Goal: Information Seeking & Learning: Learn about a topic

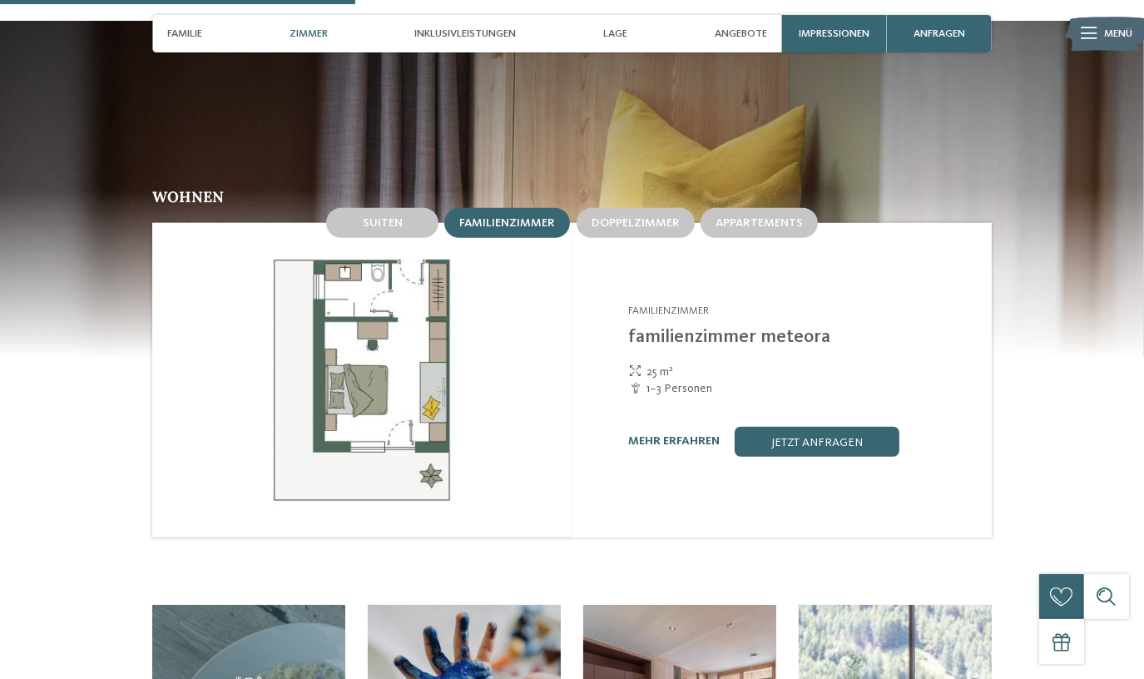
scroll to position [1512, 0]
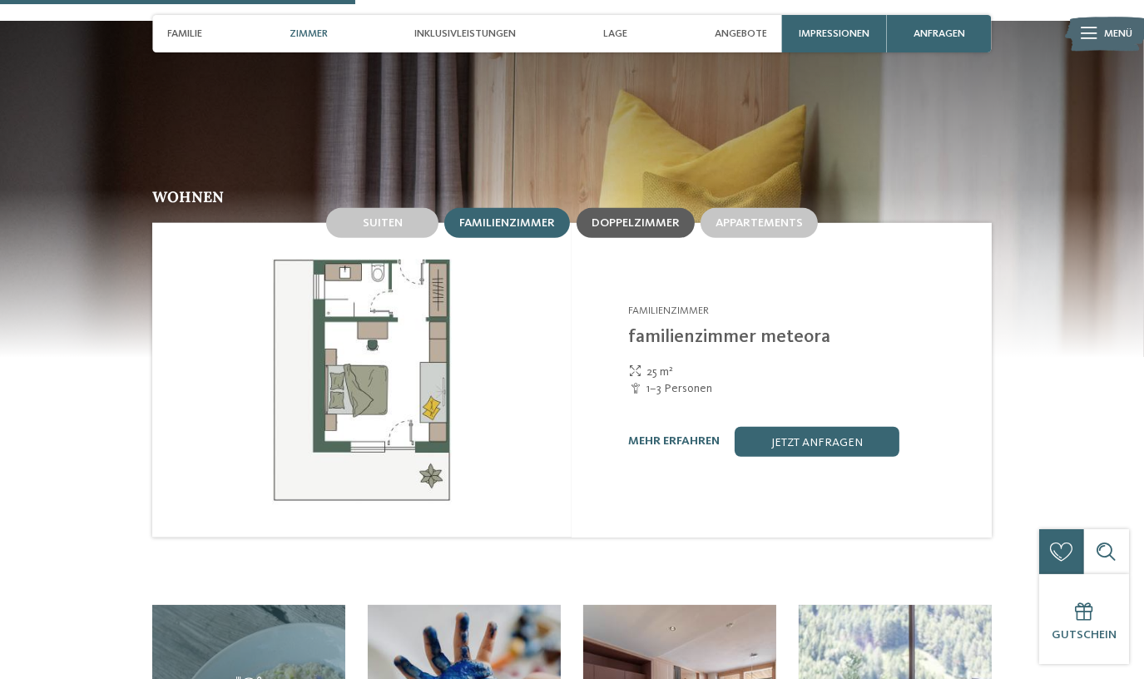
click at [613, 215] on div "Doppelzimmer" at bounding box center [635, 222] width 88 height 14
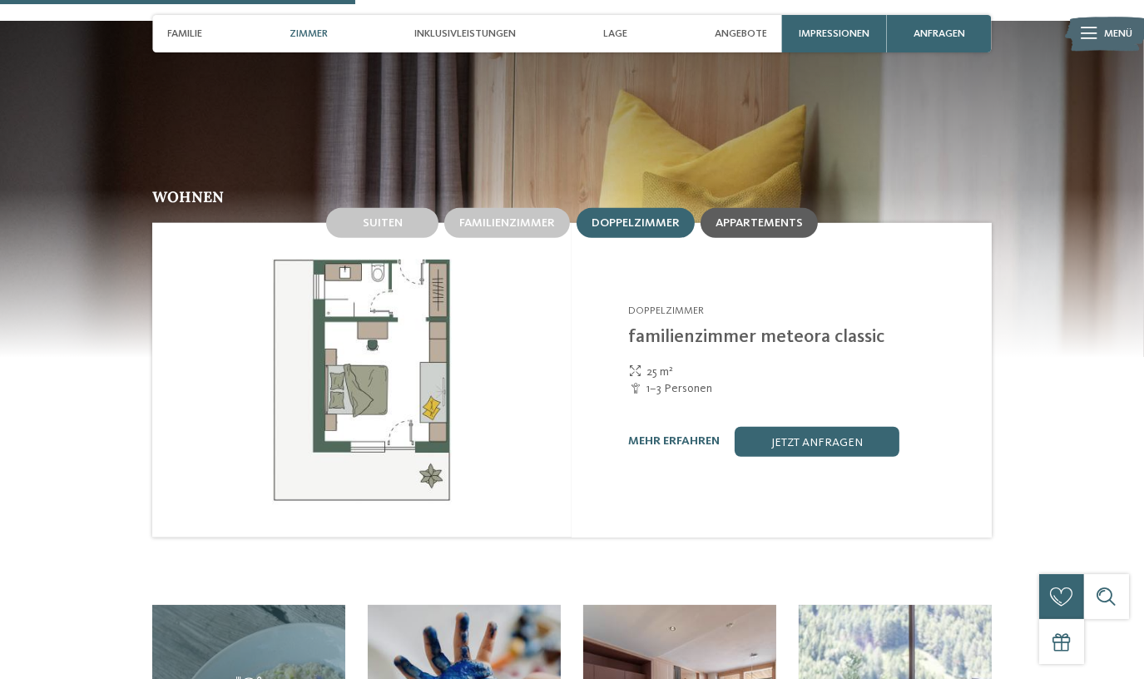
click at [804, 208] on div "Appartements" at bounding box center [758, 223] width 117 height 30
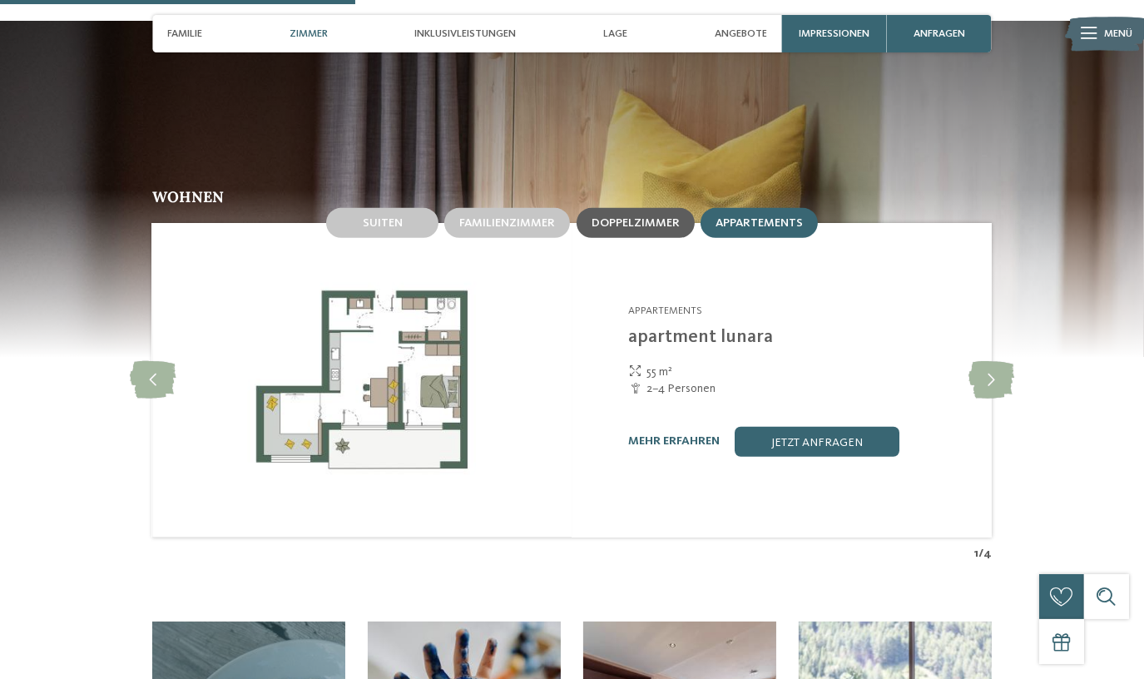
click at [675, 208] on div "Doppelzimmer" at bounding box center [635, 223] width 118 height 30
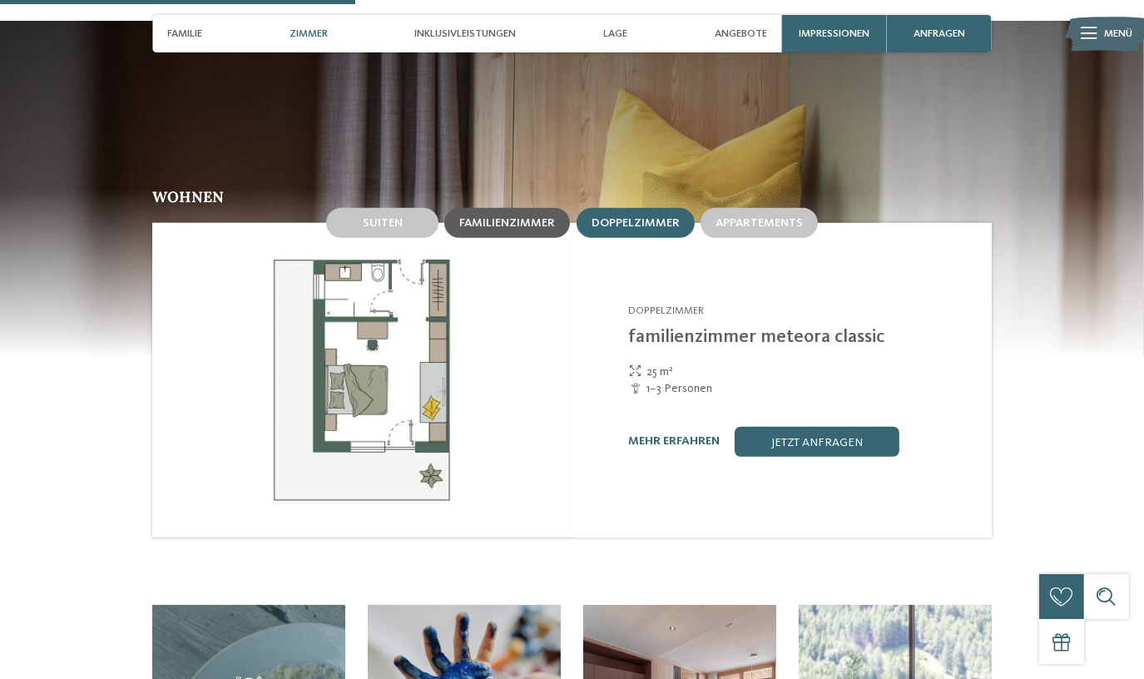
click at [495, 208] on div "Familienzimmer" at bounding box center [507, 223] width 126 height 30
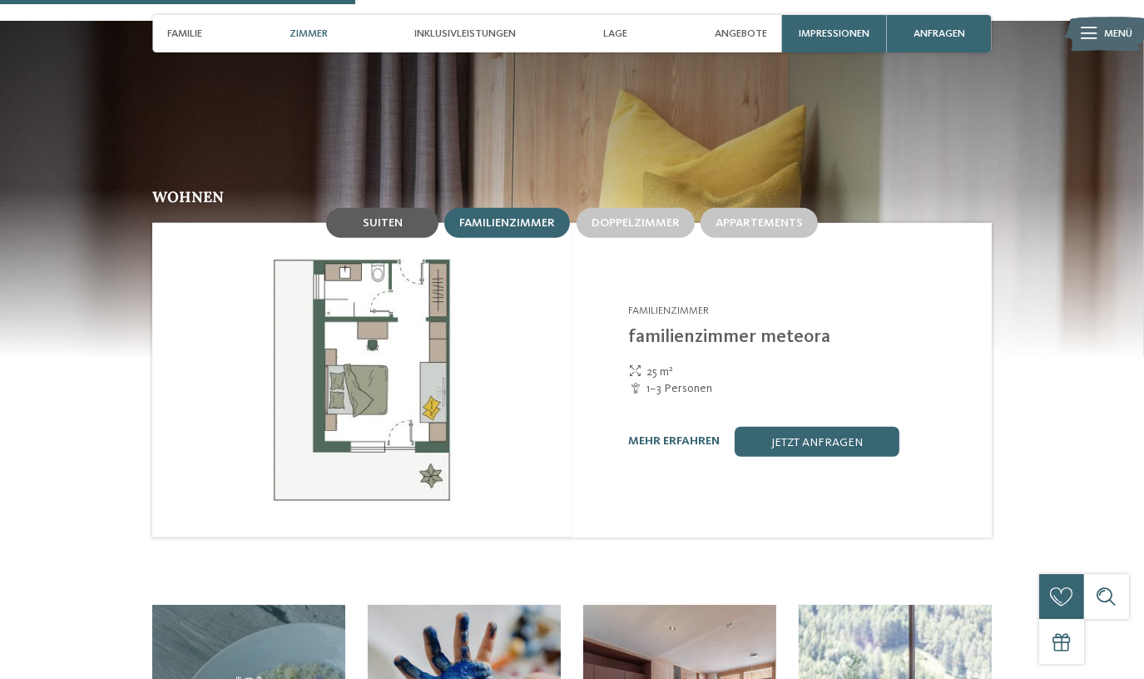
click at [414, 208] on div "Suiten" at bounding box center [382, 223] width 112 height 30
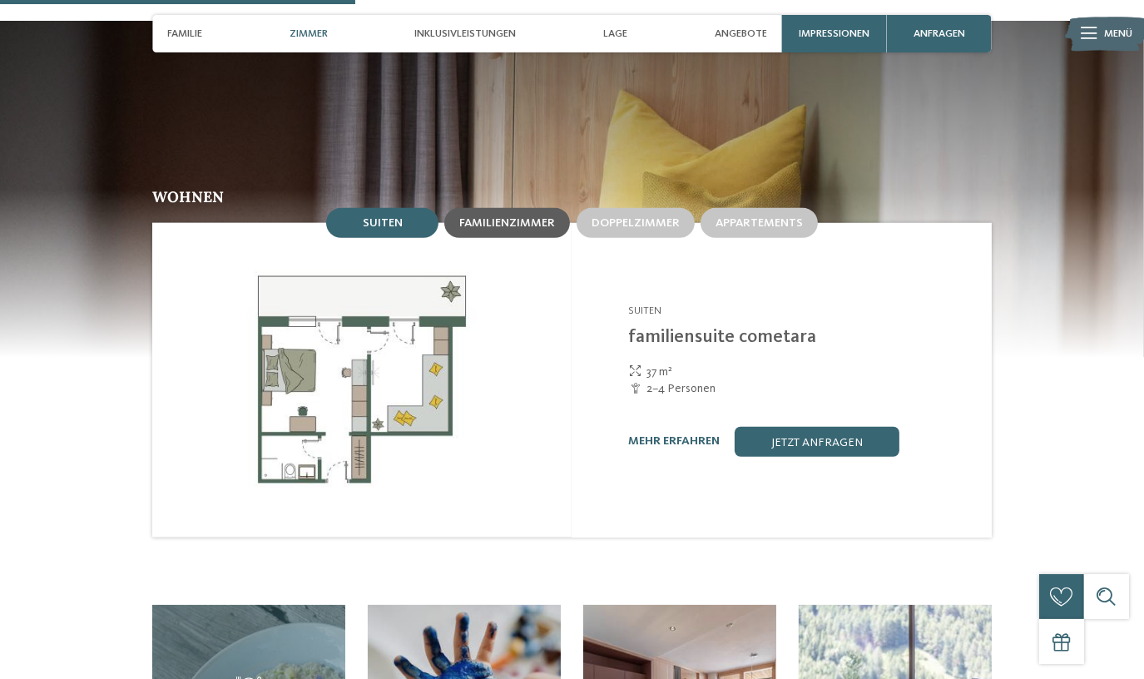
click at [498, 217] on span "Familienzimmer" at bounding box center [507, 223] width 96 height 12
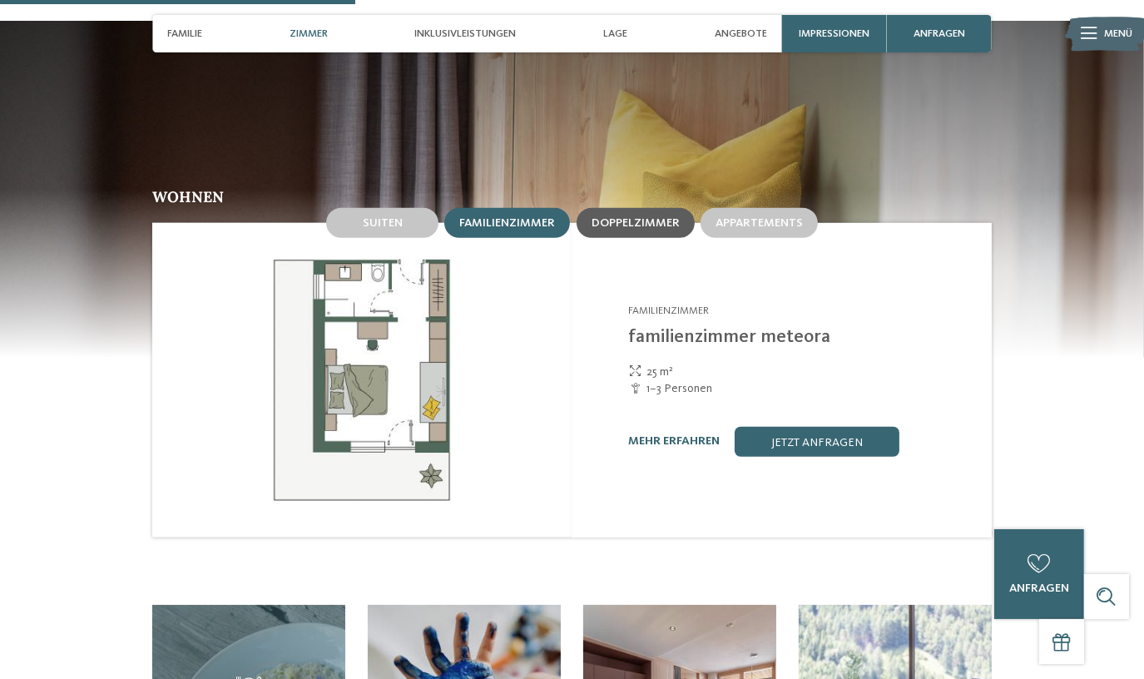
click at [635, 217] on span "Doppelzimmer" at bounding box center [635, 223] width 88 height 12
click at [535, 215] on div "Familienzimmer" at bounding box center [507, 222] width 96 height 14
click at [628, 217] on span "Doppelzimmer" at bounding box center [635, 223] width 88 height 12
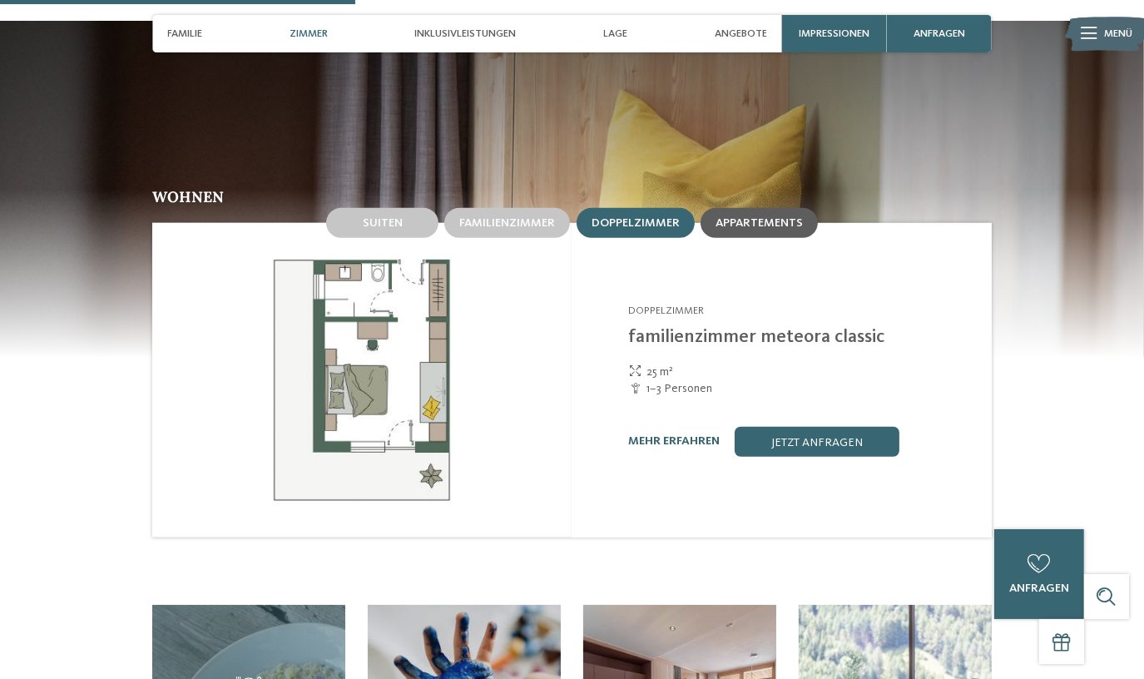
click at [743, 217] on span "Appartements" at bounding box center [758, 223] width 87 height 12
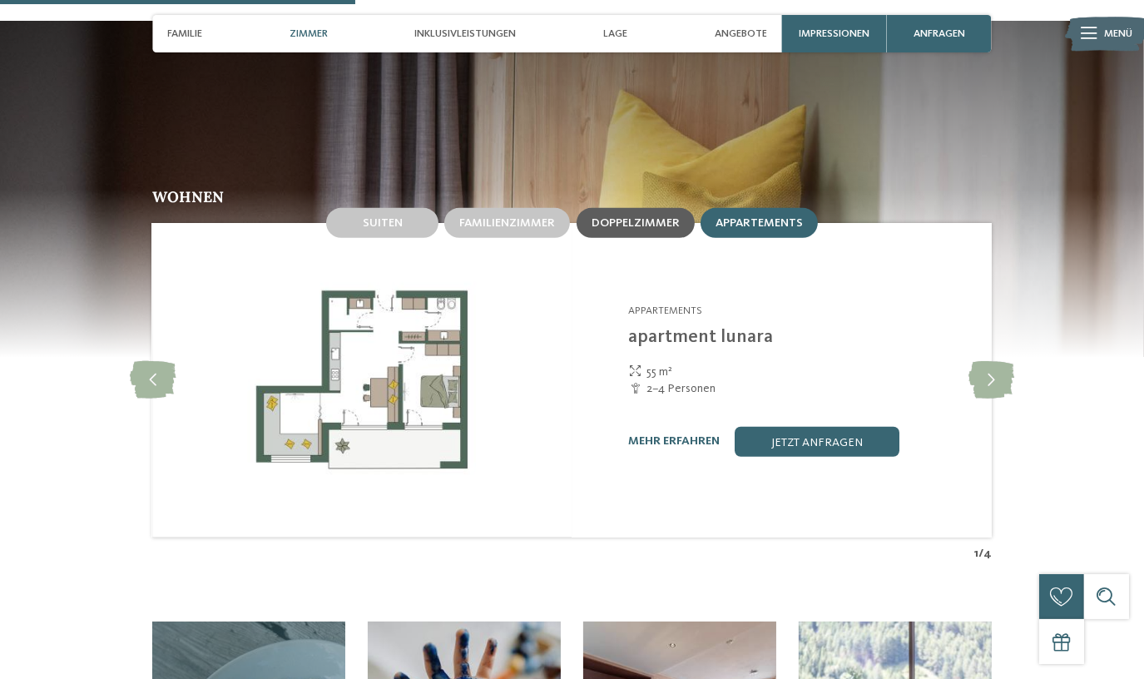
click at [654, 217] on span "Doppelzimmer" at bounding box center [635, 223] width 88 height 12
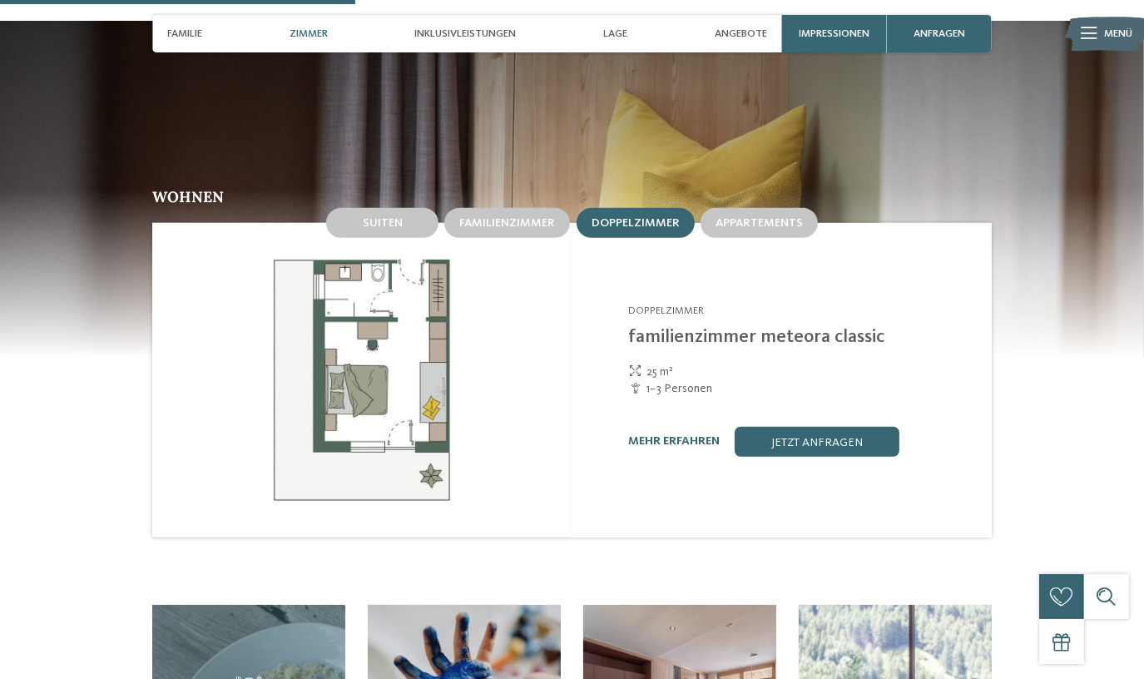
drag, startPoint x: 629, startPoint y: 279, endPoint x: 923, endPoint y: 305, distance: 295.6
click at [923, 305] on div "Linara Mühlbach/Vals - Eisacktal Doppelzimmer familienzimmer meteora classic 25…" at bounding box center [800, 380] width 344 height 153
drag, startPoint x: 923, startPoint y: 305, endPoint x: 901, endPoint y: 318, distance: 25.7
click at [902, 320] on div "Linara Mühlbach/Vals - Eisacktal Doppelzimmer familienzimmer meteora classic 25…" at bounding box center [800, 380] width 344 height 153
click at [543, 217] on span "Familienzimmer" at bounding box center [507, 223] width 96 height 12
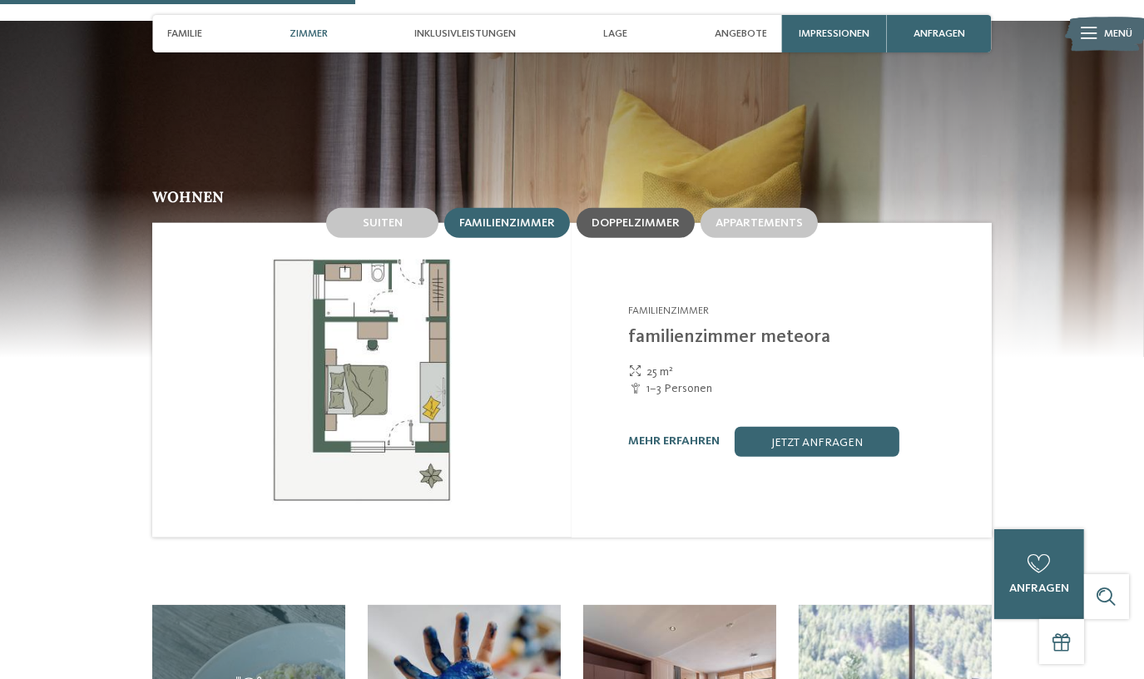
click at [672, 217] on span "Doppelzimmer" at bounding box center [635, 223] width 88 height 12
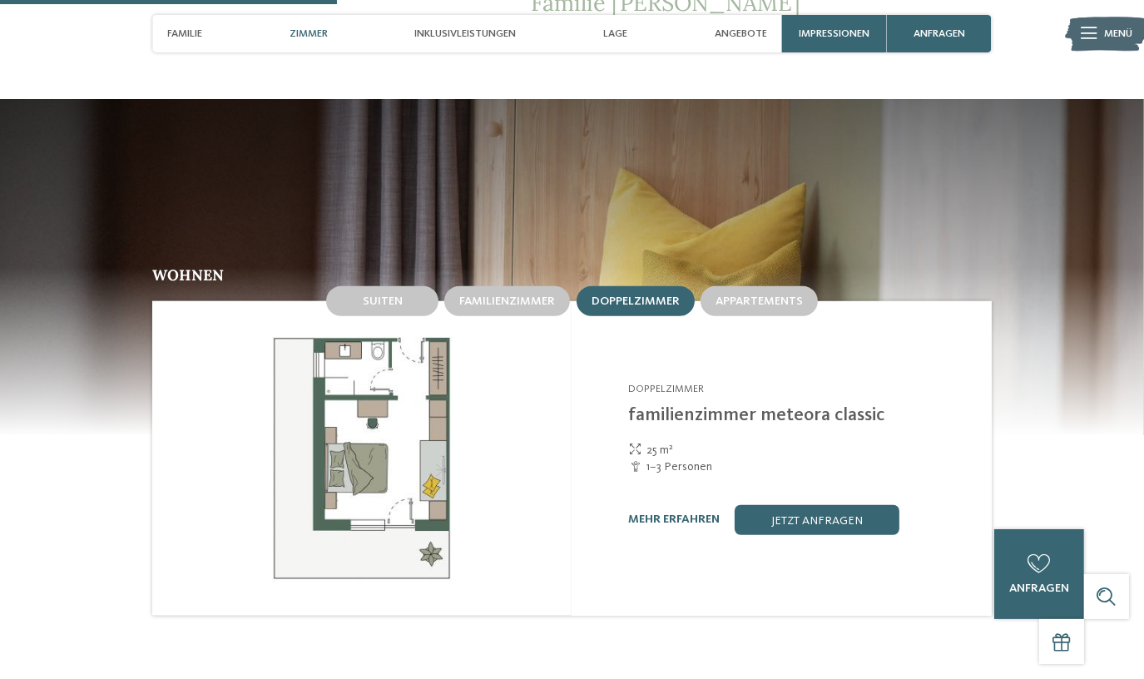
scroll to position [1437, 0]
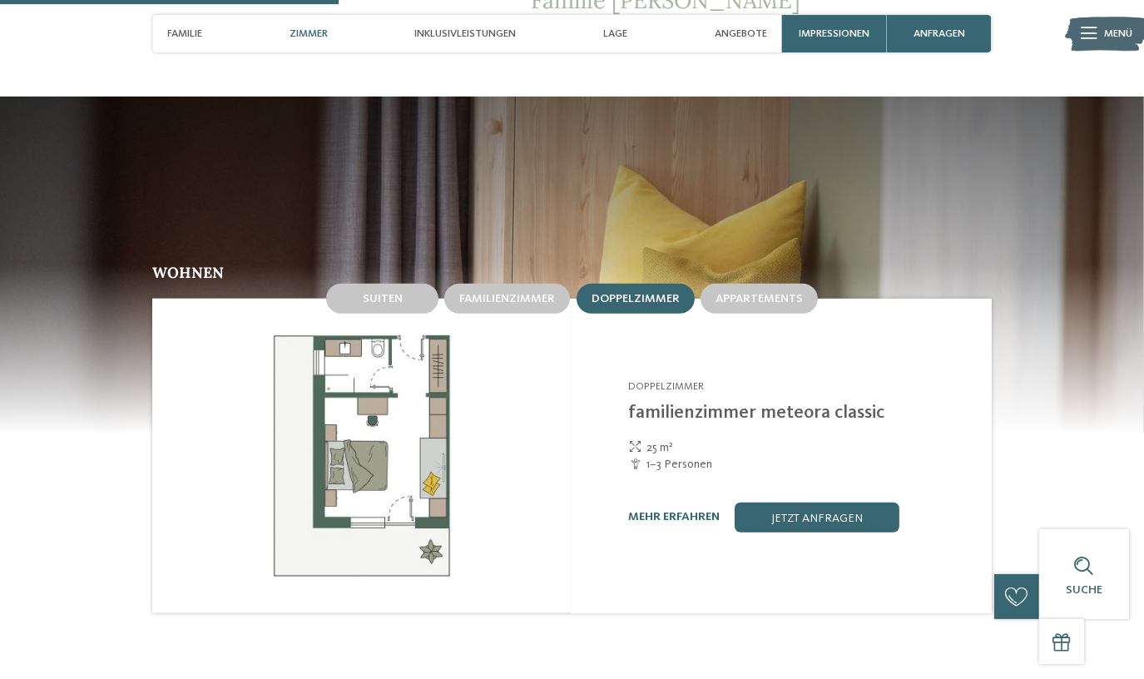
drag, startPoint x: 618, startPoint y: 383, endPoint x: 913, endPoint y: 375, distance: 295.4
click at [913, 375] on div "Linara Mühlbach/Vals - Eisacktal Doppelzimmer familienzimmer meteora classic 25…" at bounding box center [780, 456] width 419 height 314
drag, startPoint x: 913, startPoint y: 375, endPoint x: 849, endPoint y: 395, distance: 67.1
click at [849, 395] on div "Linara Mühlbach/Vals - Eisacktal Doppelzimmer familienzimmer meteora classic 25…" at bounding box center [800, 455] width 344 height 153
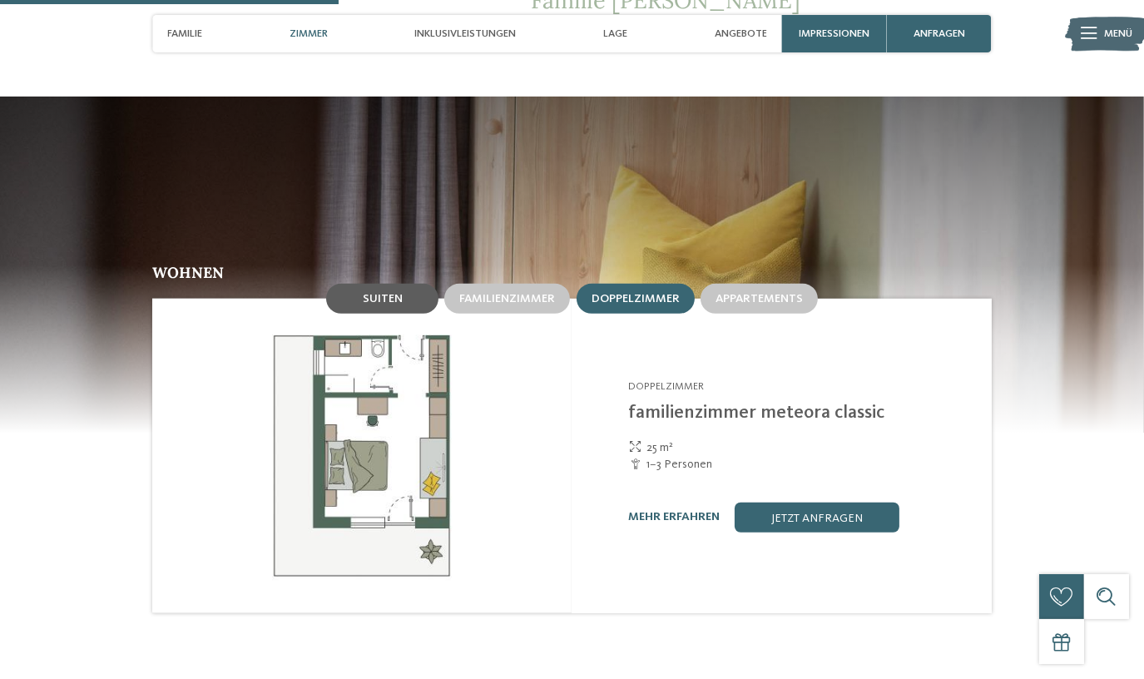
click at [400, 293] on span "Suiten" at bounding box center [383, 299] width 40 height 12
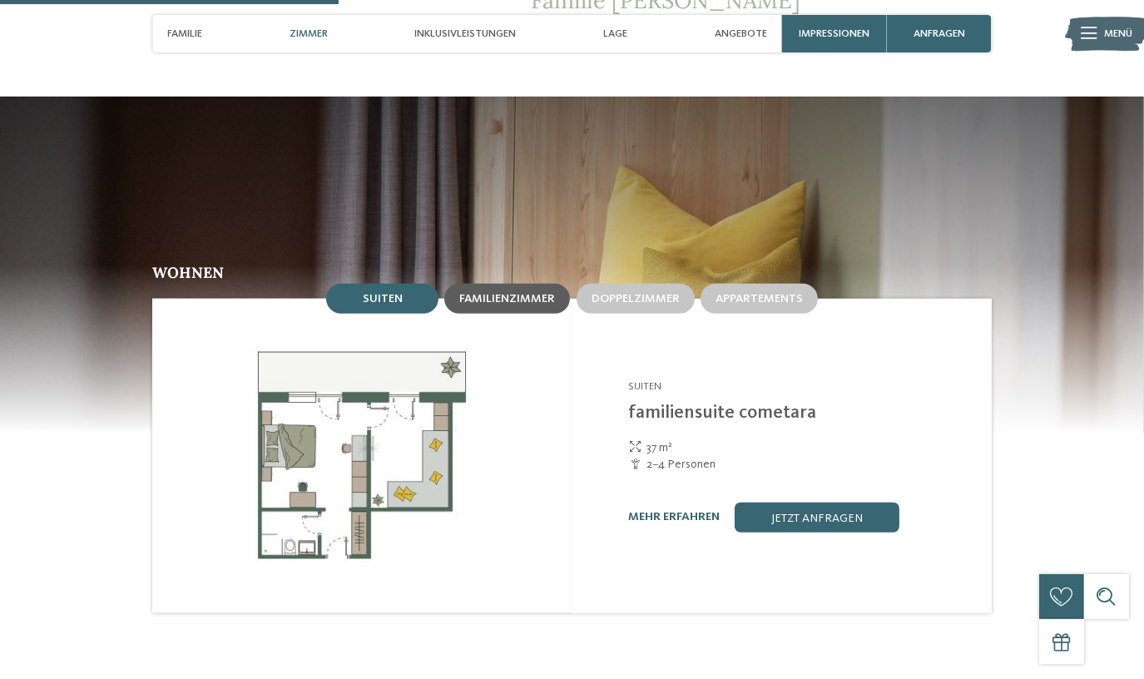
click at [492, 284] on div "Familienzimmer" at bounding box center [507, 299] width 126 height 30
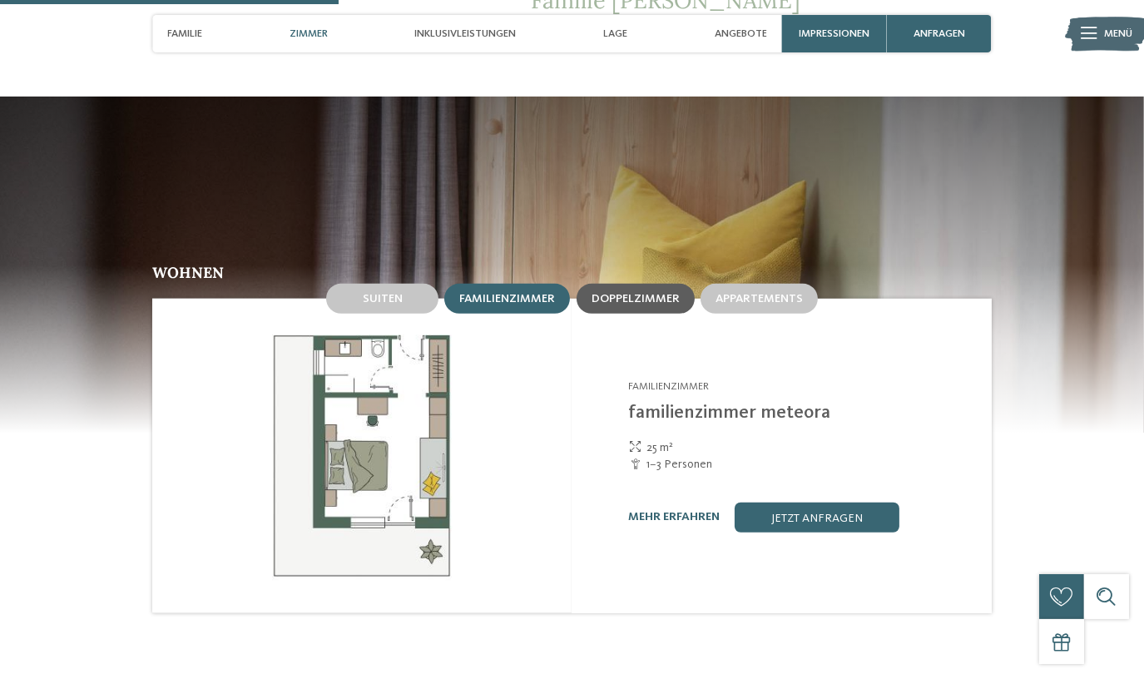
click at [628, 293] on span "Doppelzimmer" at bounding box center [635, 299] width 88 height 12
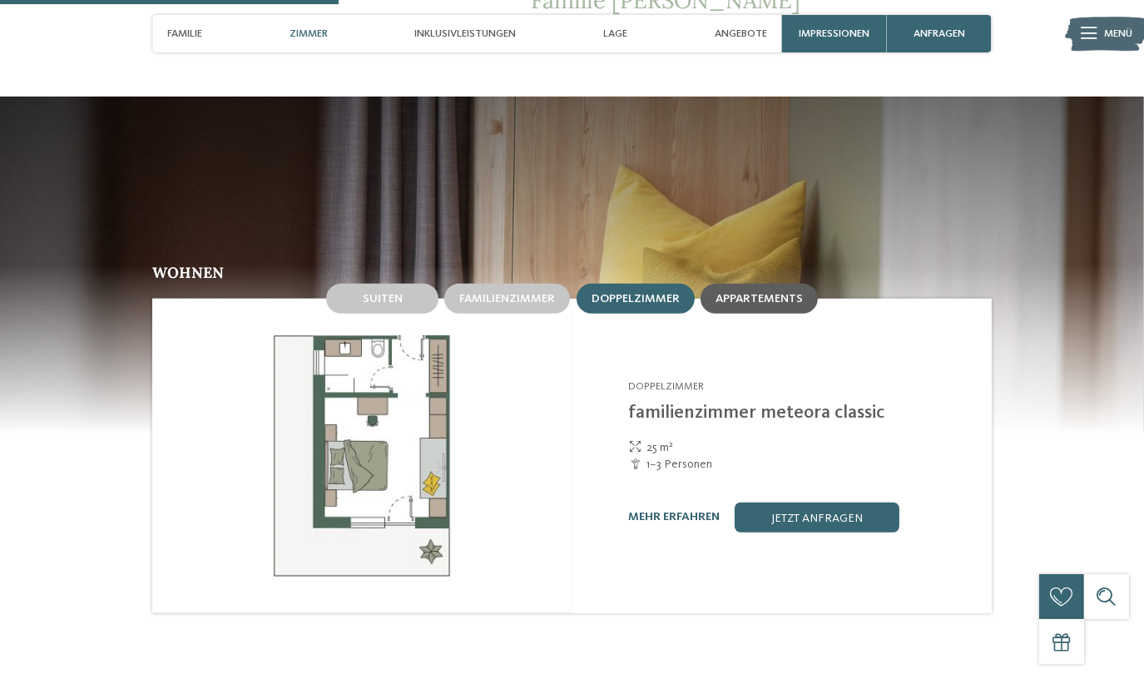
click at [734, 291] on div "Appartements" at bounding box center [758, 298] width 87 height 14
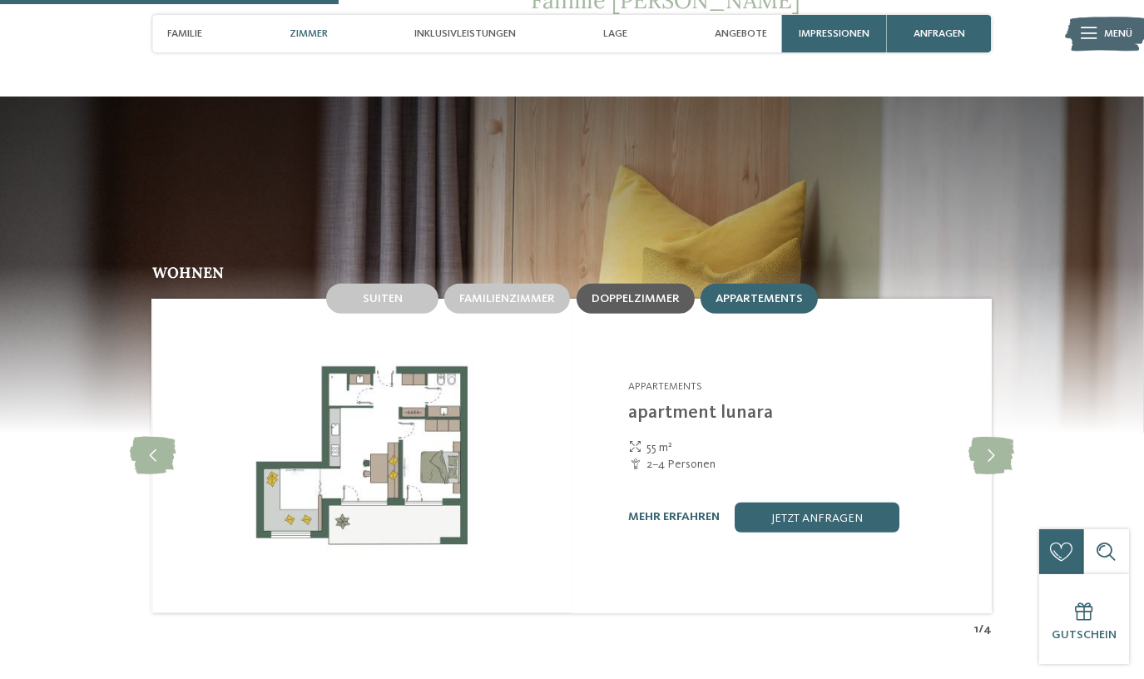
drag, startPoint x: 734, startPoint y: 274, endPoint x: 637, endPoint y: 274, distance: 97.3
click at [637, 293] on span "Doppelzimmer" at bounding box center [635, 299] width 88 height 12
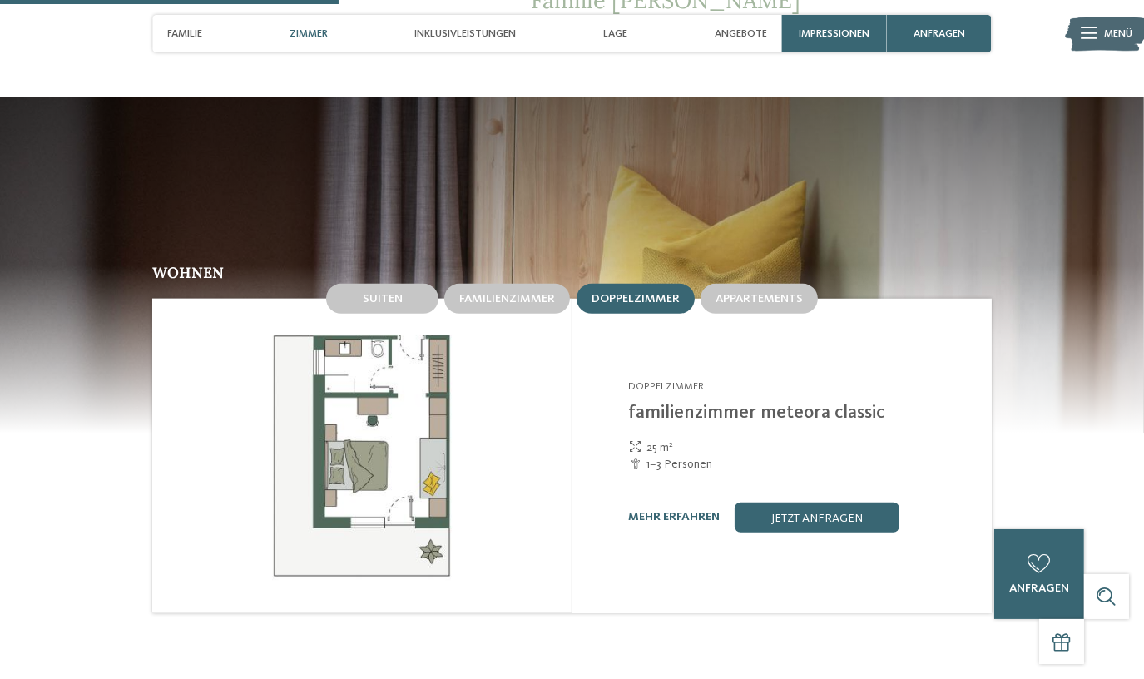
scroll to position [1512, 0]
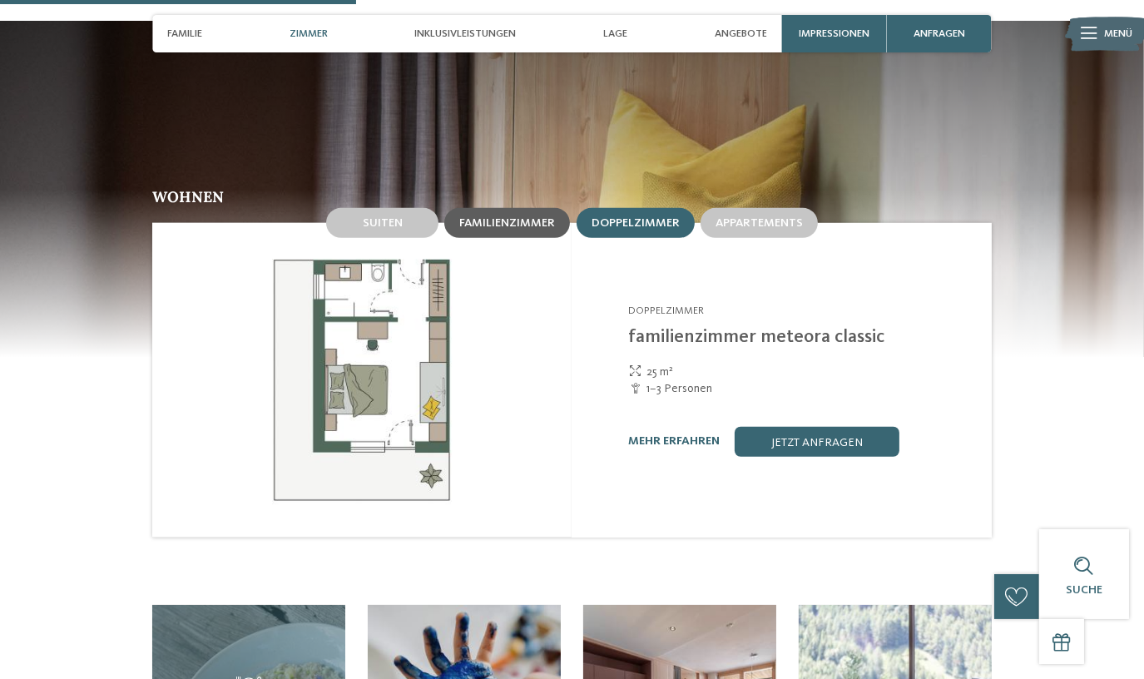
click at [525, 215] on div "Familienzimmer" at bounding box center [507, 222] width 96 height 14
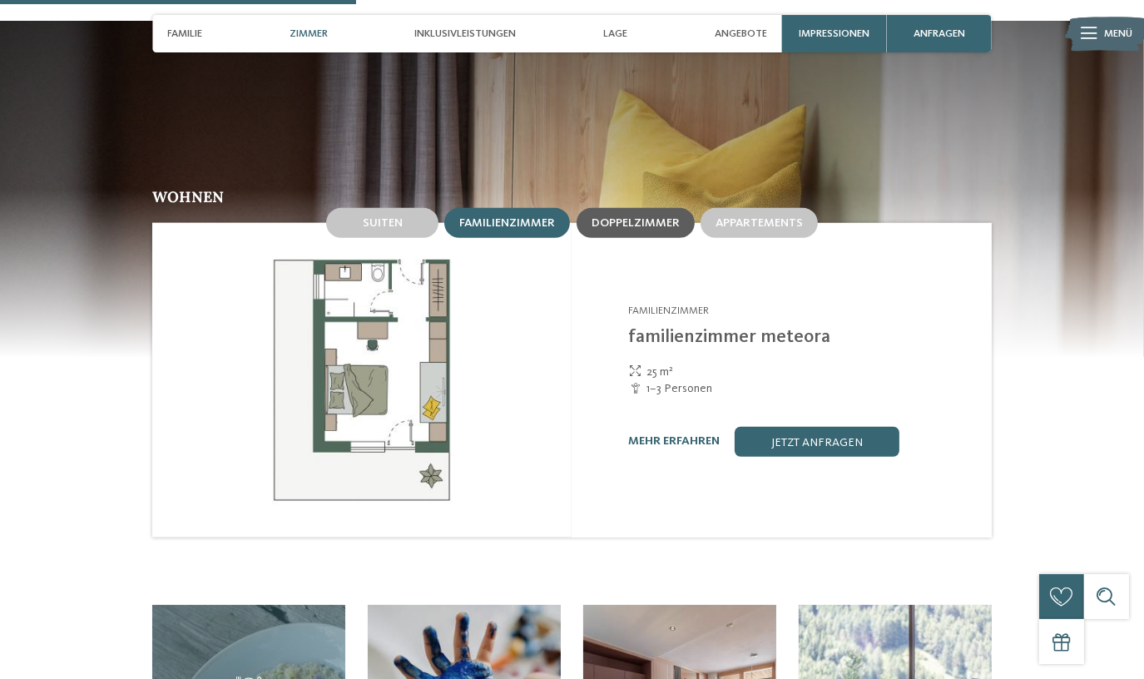
click at [632, 217] on span "Doppelzimmer" at bounding box center [635, 223] width 88 height 12
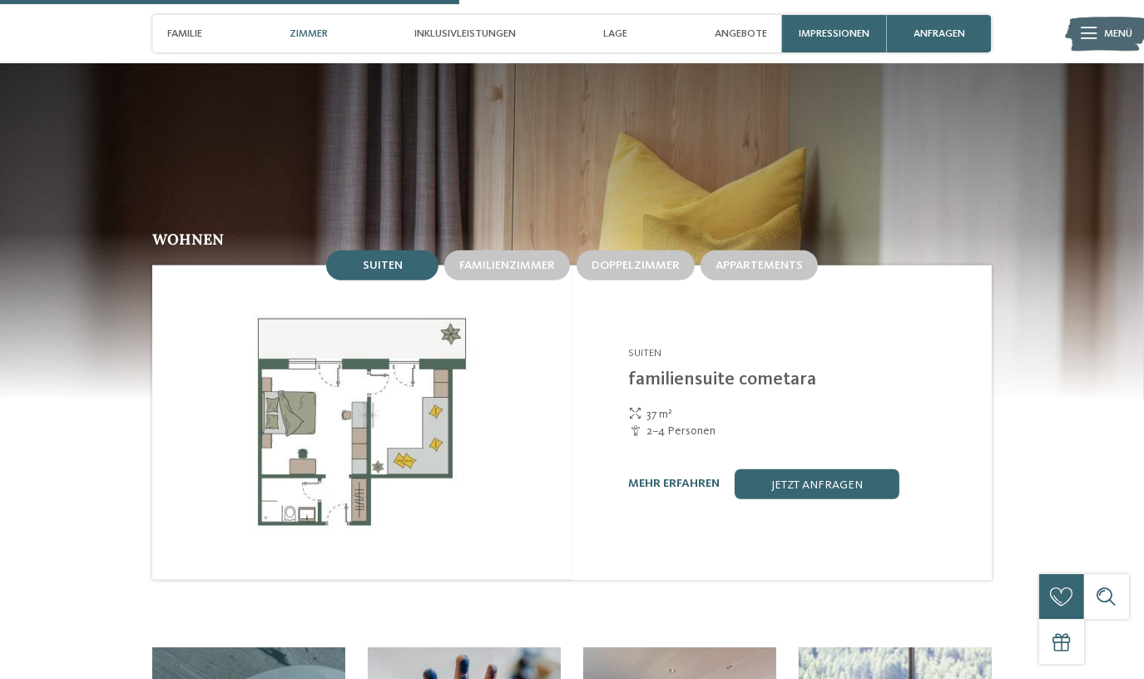
scroll to position [1437, 0]
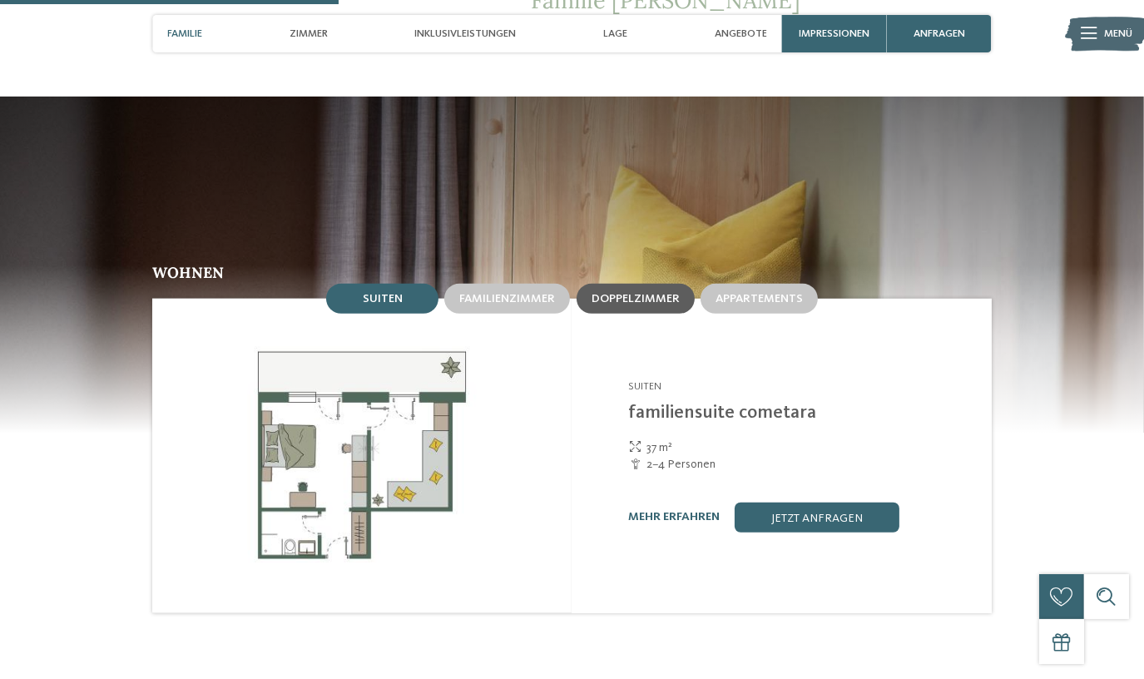
click at [639, 293] on span "Doppelzimmer" at bounding box center [635, 299] width 88 height 12
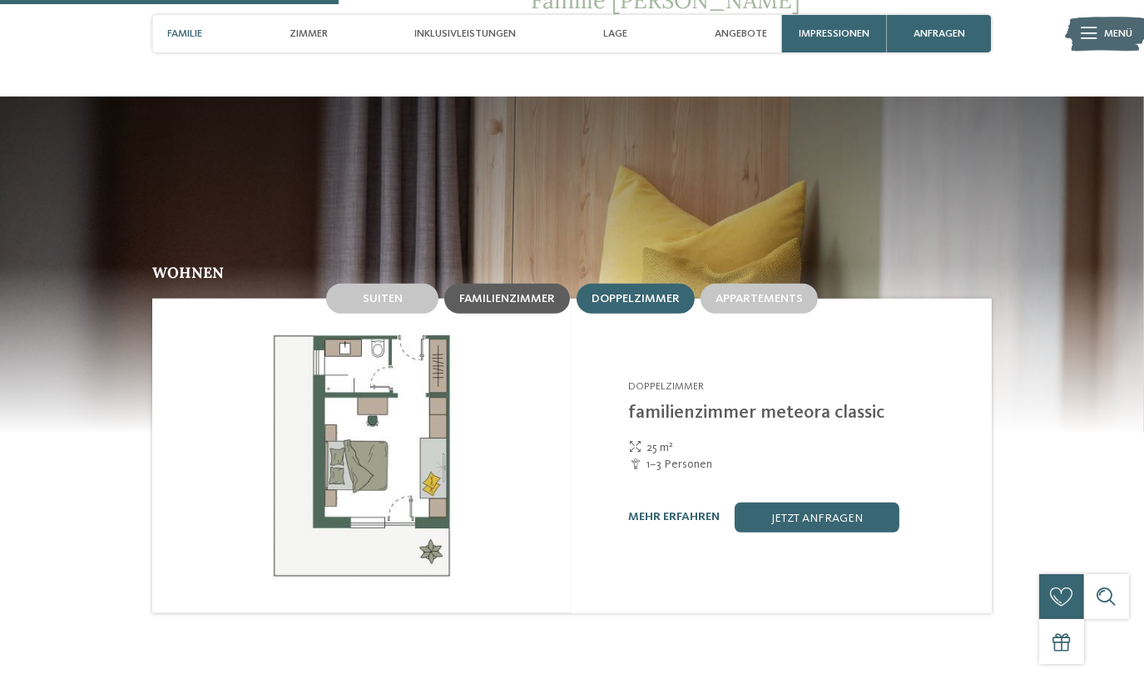
click at [535, 284] on div "Familienzimmer" at bounding box center [507, 299] width 126 height 30
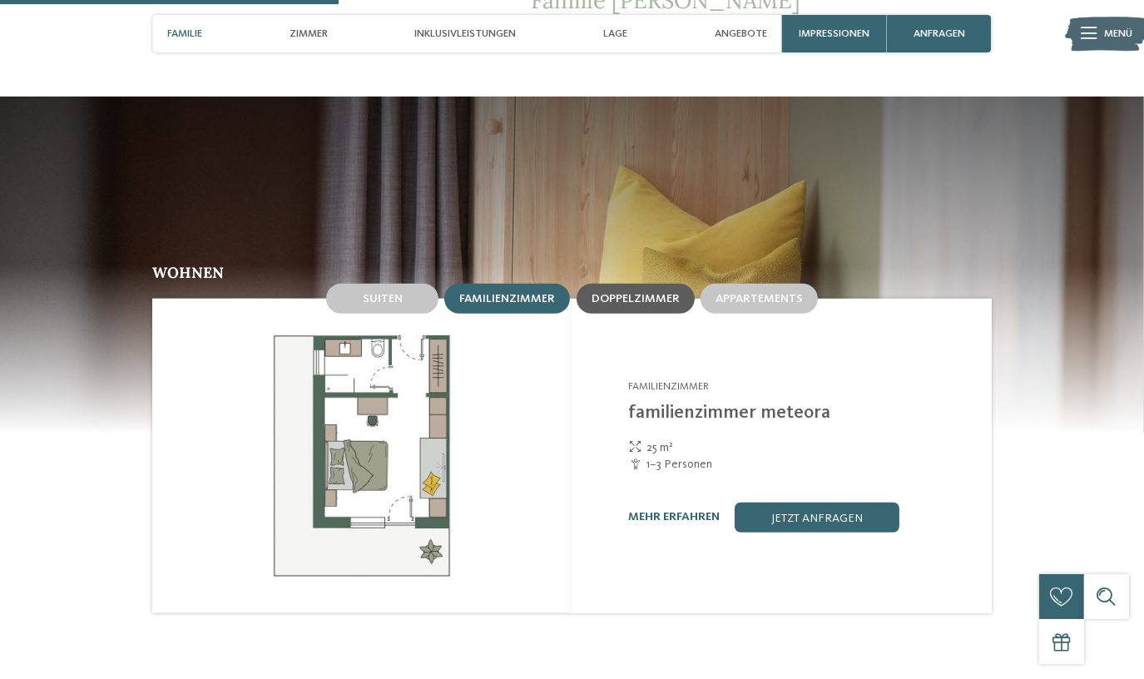
click at [611, 293] on span "Doppelzimmer" at bounding box center [635, 299] width 88 height 12
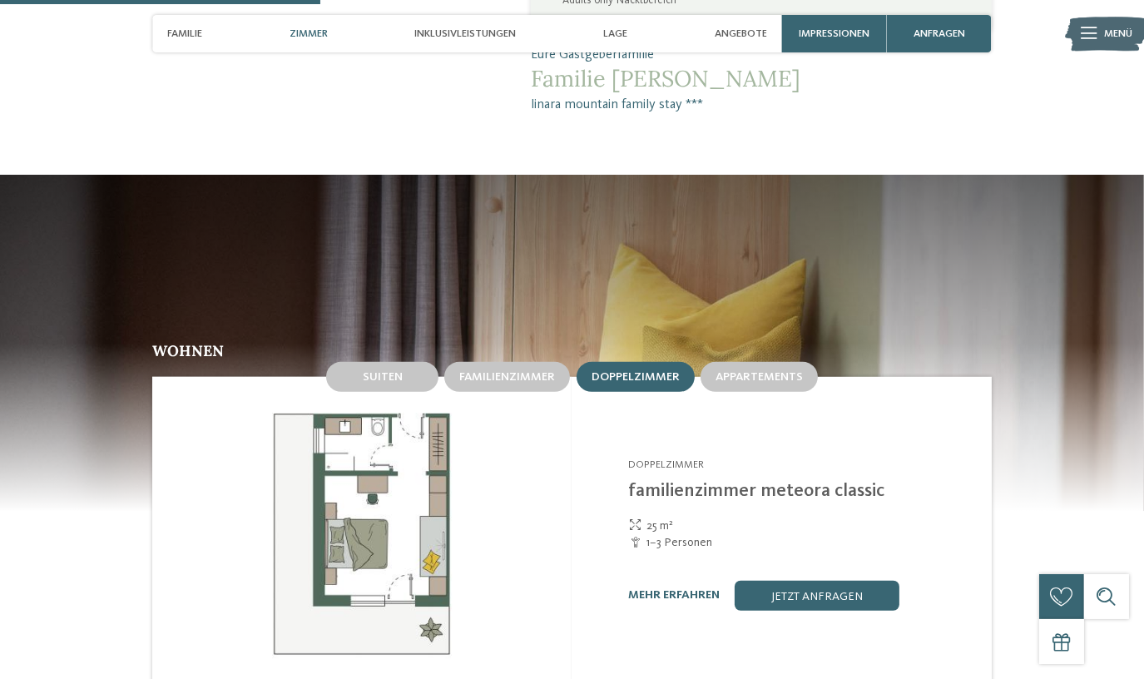
scroll to position [1361, 0]
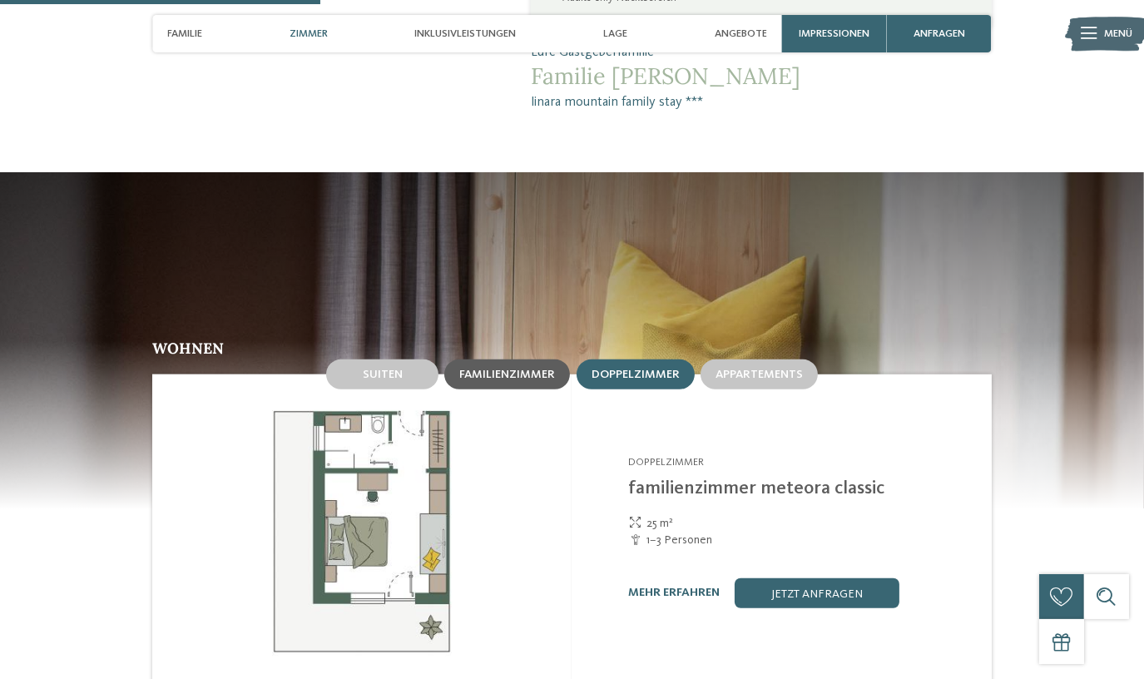
click at [527, 368] on span "Familienzimmer" at bounding box center [507, 374] width 96 height 12
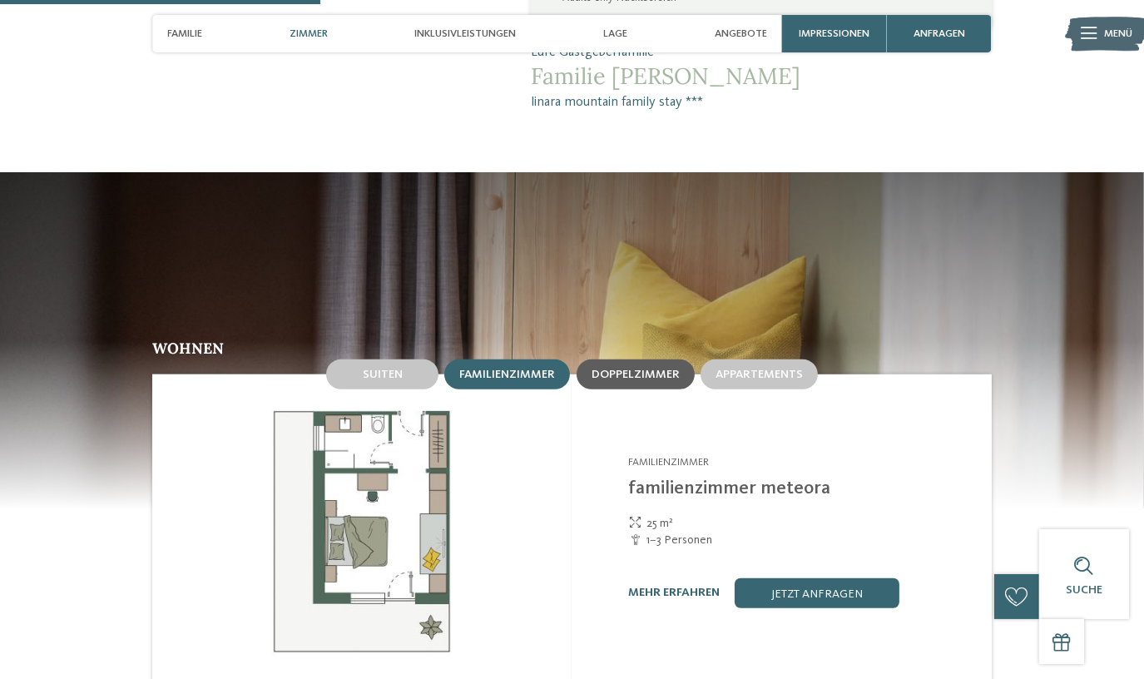
click at [640, 368] on span "Doppelzimmer" at bounding box center [635, 374] width 88 height 12
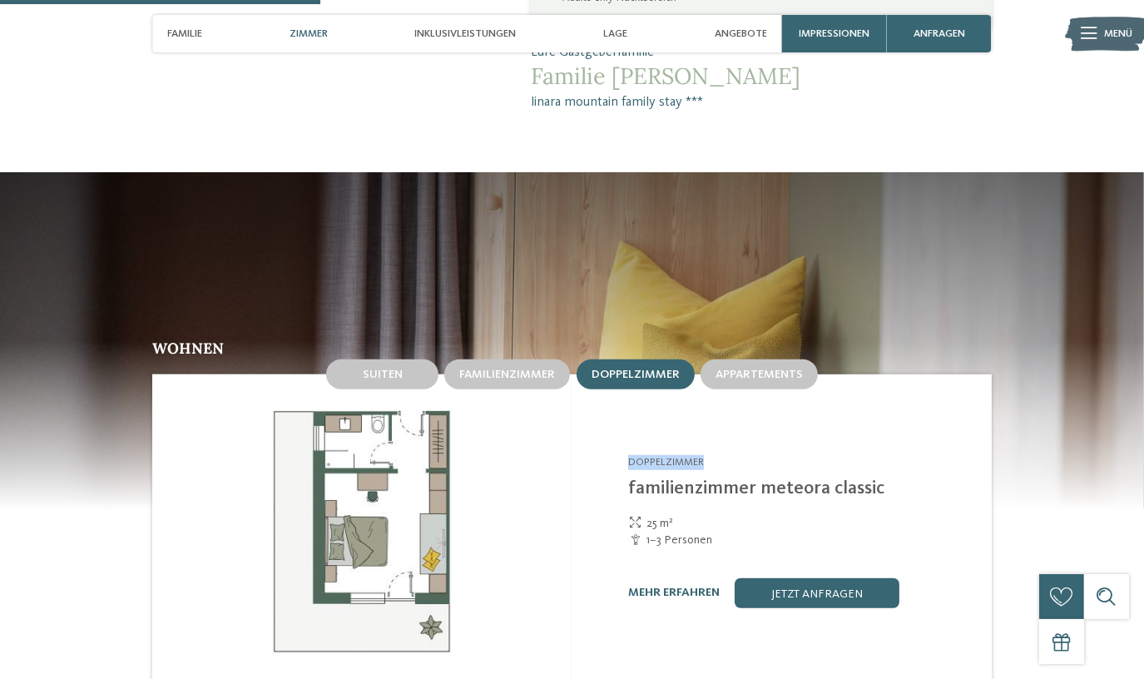
drag, startPoint x: 628, startPoint y: 431, endPoint x: 721, endPoint y: 427, distance: 93.3
click at [721, 455] on h4 "Doppelzimmer" at bounding box center [800, 462] width 344 height 15
click at [668, 457] on span "Doppelzimmer" at bounding box center [666, 462] width 76 height 11
click at [615, 424] on div "Linara Mühlbach/Vals - Eisacktal Doppelzimmer familienzimmer meteora classic 25…" at bounding box center [780, 531] width 419 height 314
drag, startPoint x: 622, startPoint y: 431, endPoint x: 726, endPoint y: 426, distance: 104.1
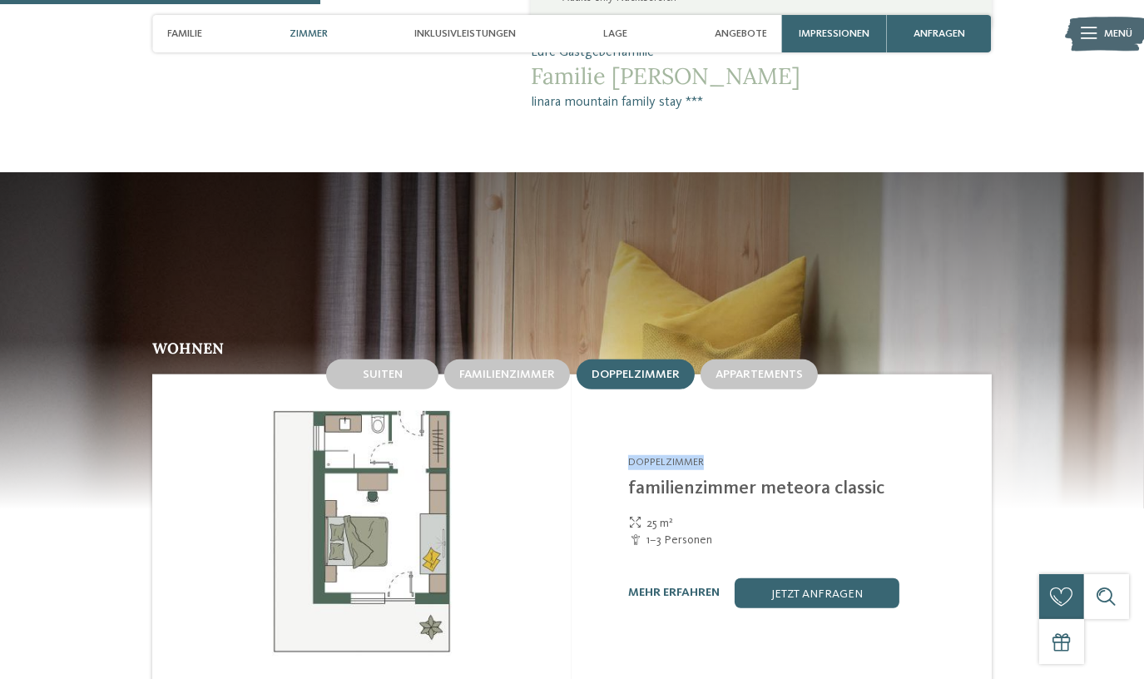
click at [726, 426] on div "Linara Mühlbach/Vals - Eisacktal Doppelzimmer familienzimmer meteora classic 25…" at bounding box center [780, 531] width 419 height 314
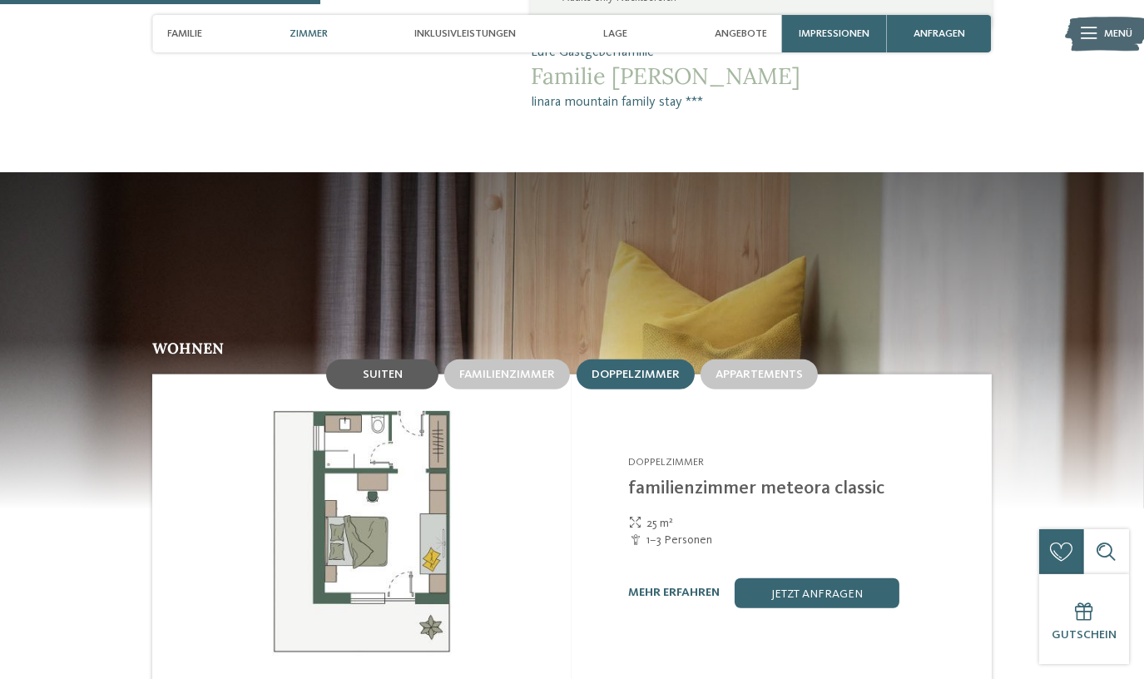
click at [391, 368] on span "Suiten" at bounding box center [383, 374] width 40 height 12
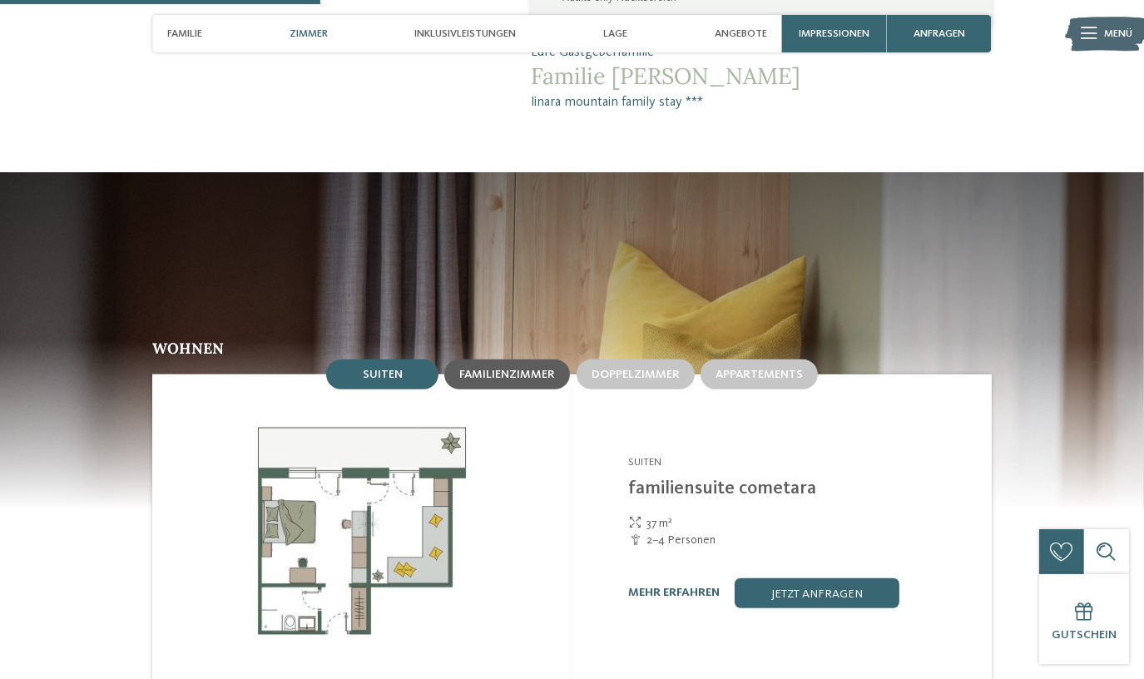
click at [522, 368] on span "Familienzimmer" at bounding box center [507, 374] width 96 height 12
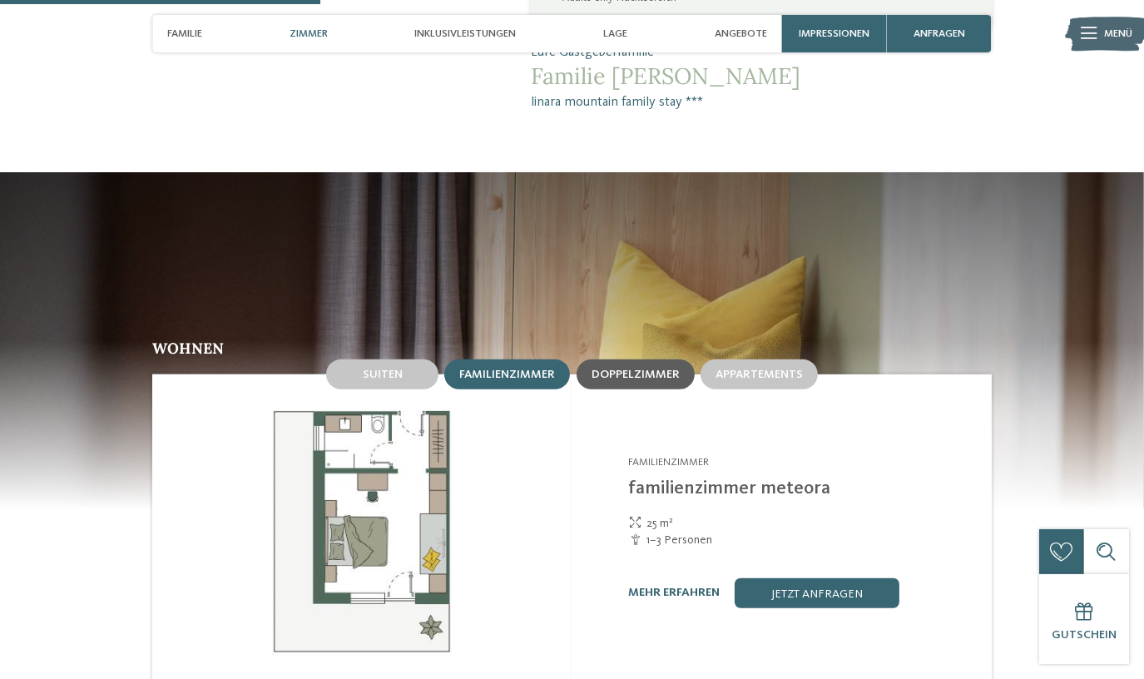
click at [630, 368] on span "Doppelzimmer" at bounding box center [635, 374] width 88 height 12
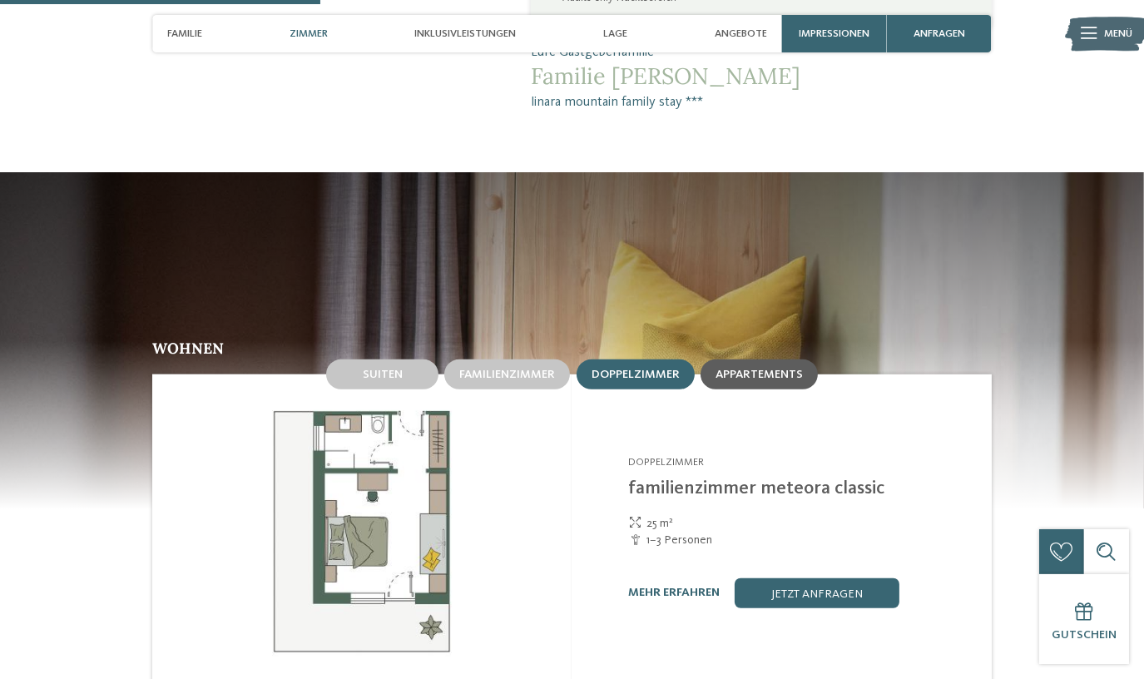
click at [748, 368] on span "Appartements" at bounding box center [758, 374] width 87 height 12
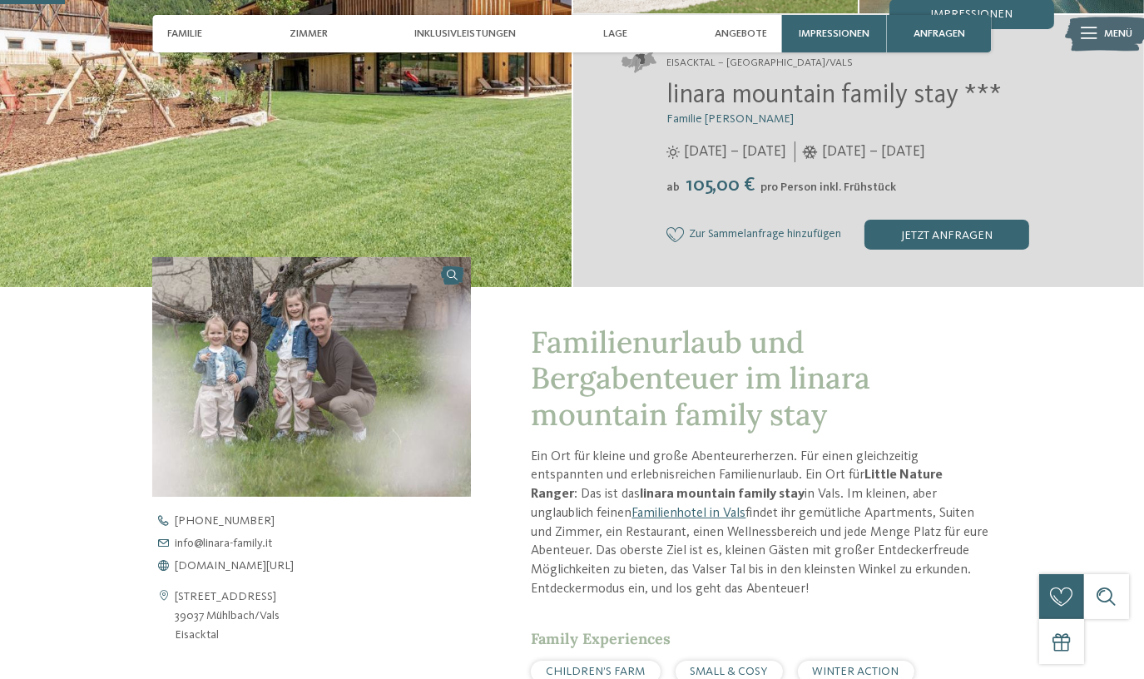
scroll to position [302, 0]
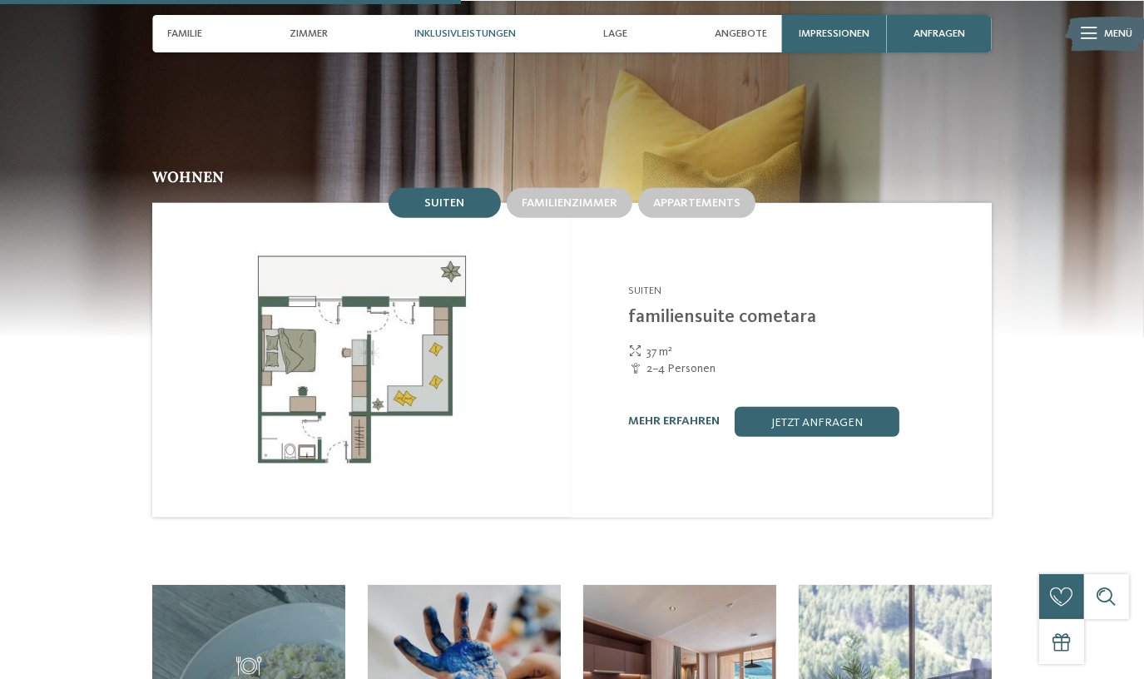
scroll to position [1512, 0]
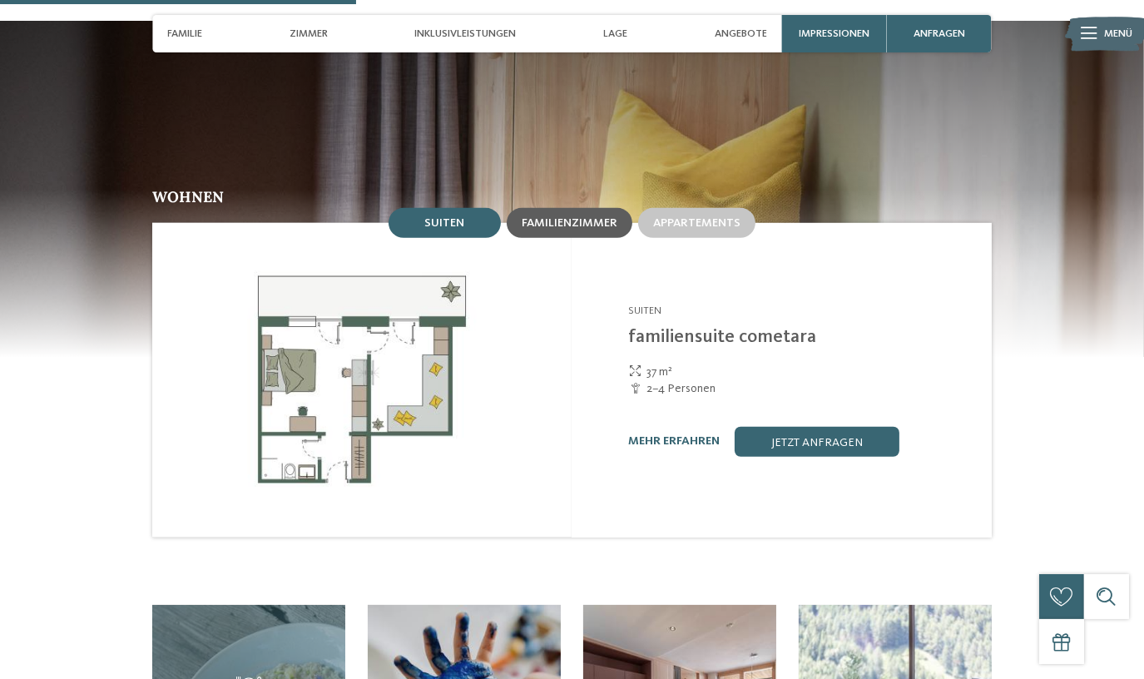
click at [574, 217] on span "Familienzimmer" at bounding box center [570, 223] width 96 height 12
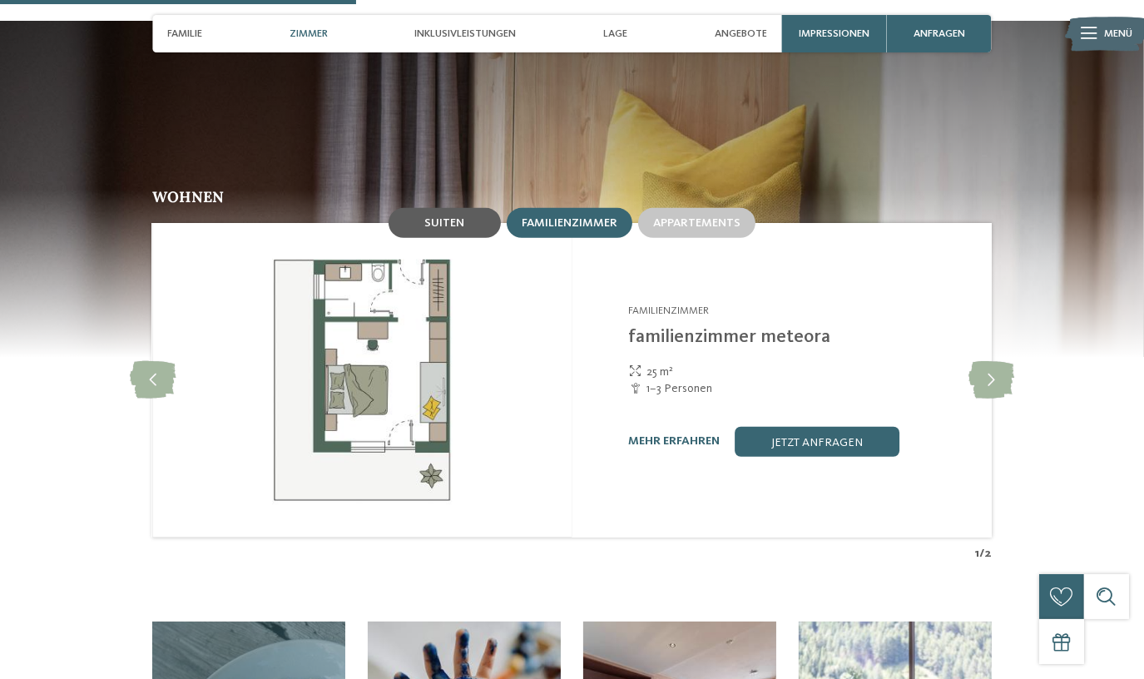
click at [410, 208] on div "Suiten" at bounding box center [444, 223] width 112 height 30
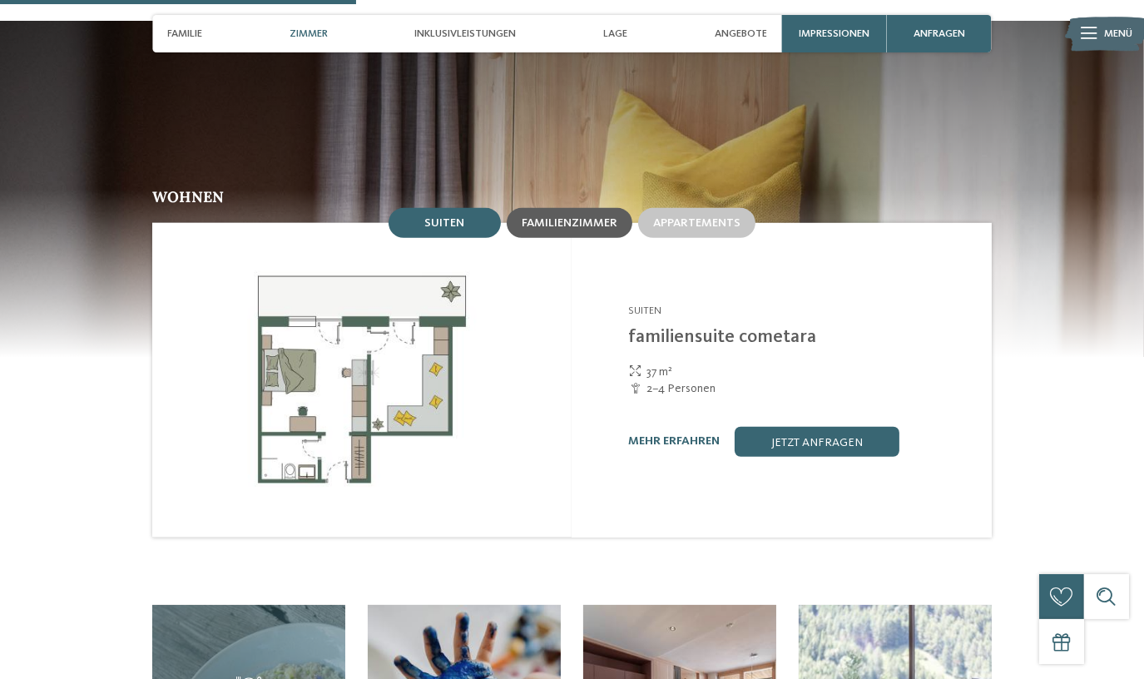
click at [568, 217] on span "Familienzimmer" at bounding box center [570, 223] width 96 height 12
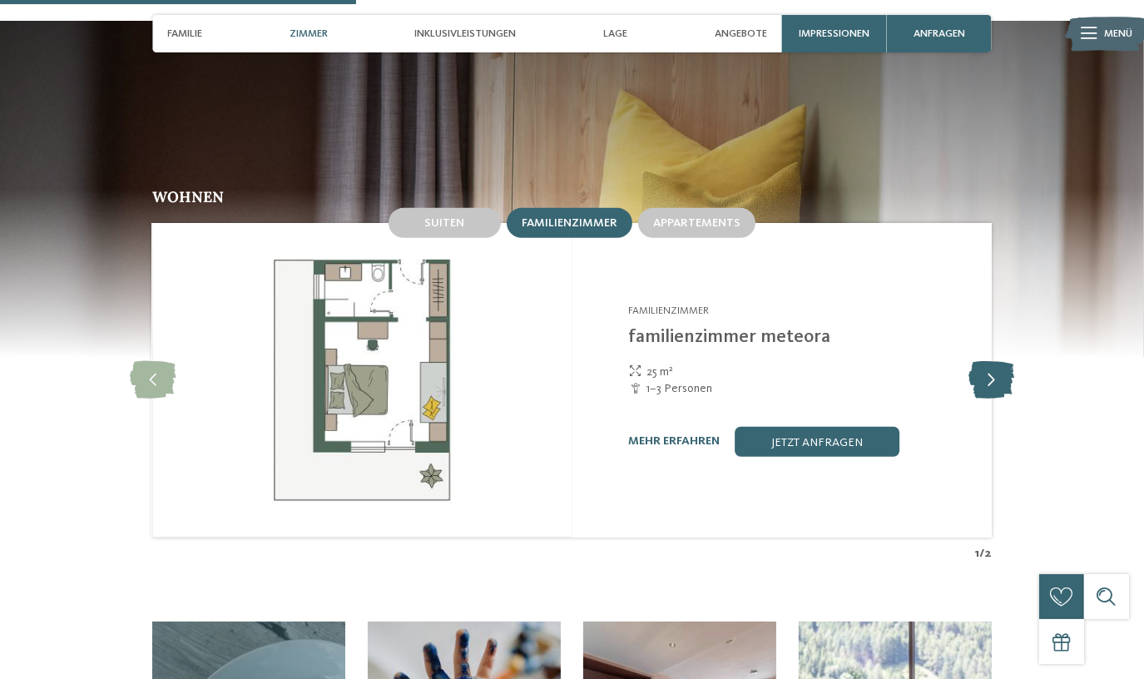
click at [995, 361] on icon at bounding box center [991, 379] width 46 height 37
click at [710, 217] on span "Appartements" at bounding box center [696, 223] width 87 height 12
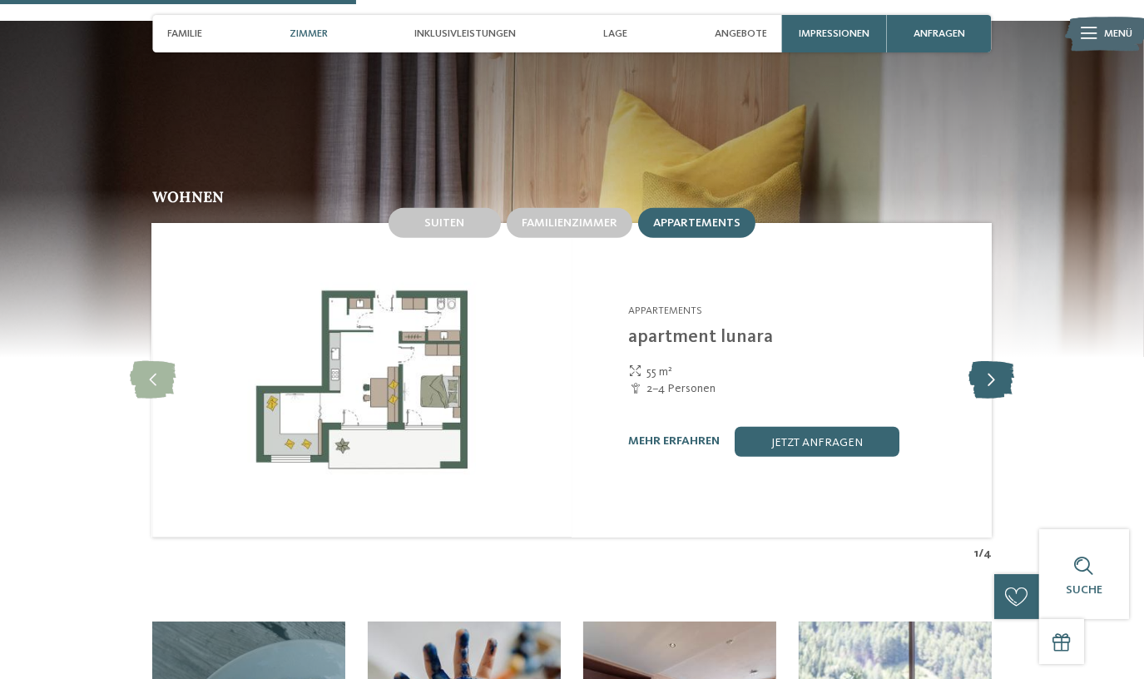
click at [991, 361] on icon at bounding box center [991, 379] width 46 height 37
